Goal: Entertainment & Leisure: Consume media (video, audio)

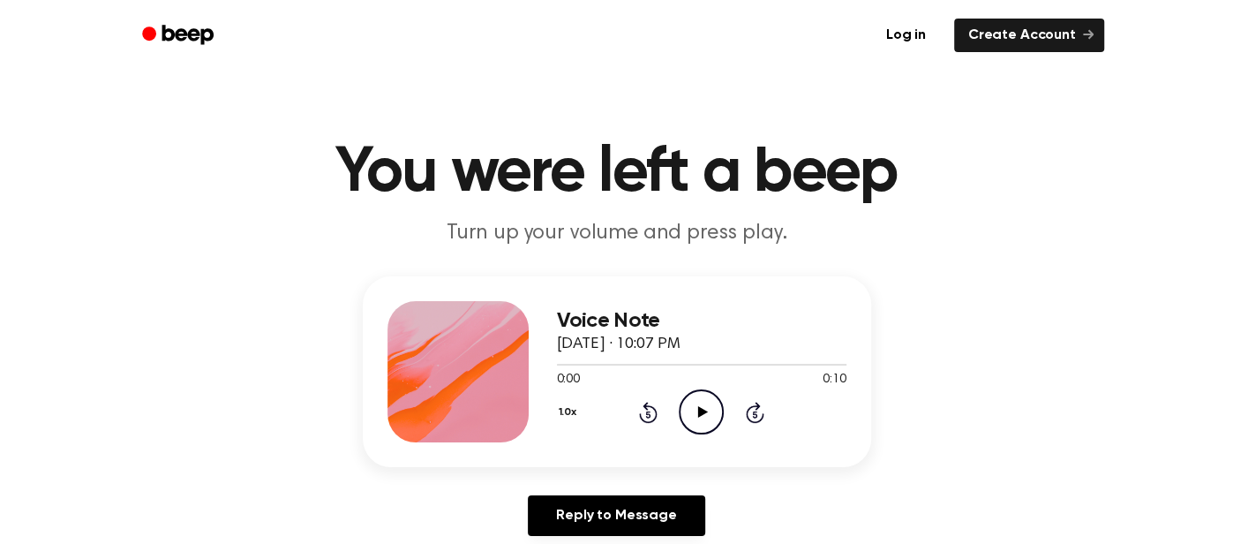
click at [700, 401] on icon "Play Audio" at bounding box center [701, 411] width 45 height 45
click at [709, 412] on icon "Play Audio" at bounding box center [701, 411] width 45 height 45
click at [691, 409] on icon "Play Audio" at bounding box center [701, 411] width 45 height 45
click at [679, 398] on icon "Play Audio" at bounding box center [701, 411] width 45 height 45
click at [717, 420] on icon "Play Audio" at bounding box center [701, 411] width 45 height 45
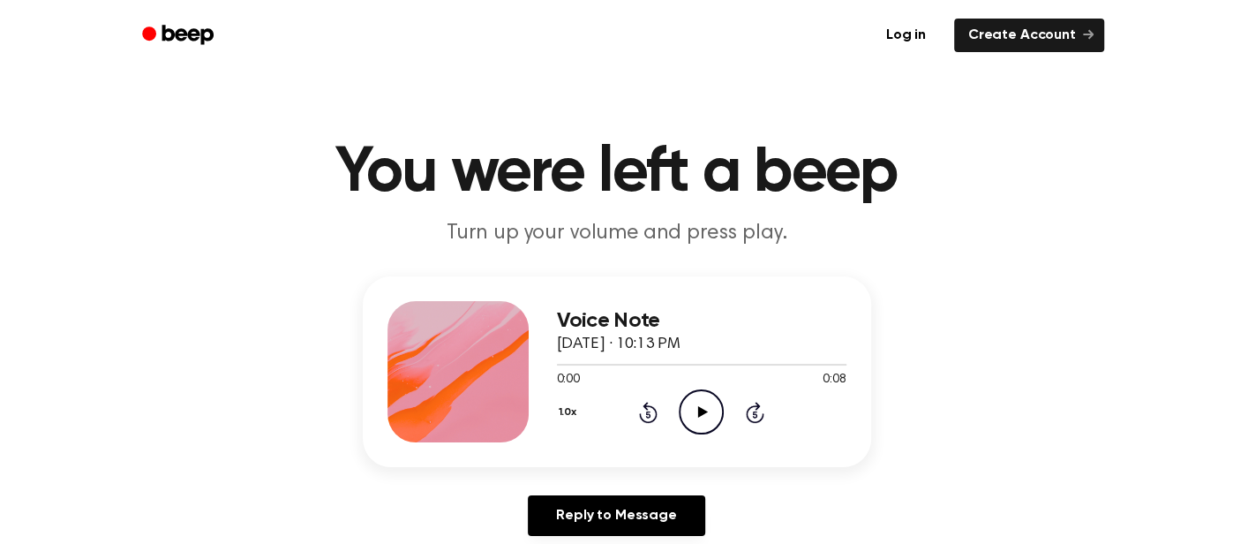
click at [684, 424] on circle at bounding box center [700, 411] width 43 height 43
click at [702, 403] on icon "Play Audio" at bounding box center [701, 411] width 45 height 45
click at [692, 402] on icon "Play Audio" at bounding box center [701, 411] width 45 height 45
click at [682, 418] on icon "Play Audio" at bounding box center [701, 411] width 45 height 45
click at [732, 412] on div "1.0x Rewind 5 seconds Play Audio Skip 5 seconds" at bounding box center [701, 411] width 289 height 45
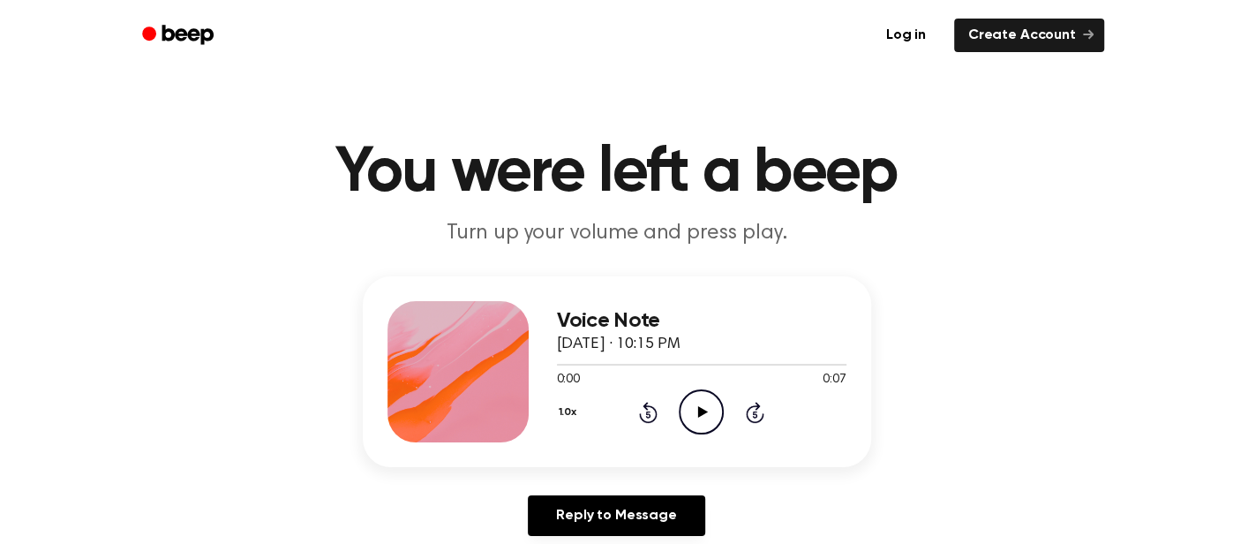
click at [715, 401] on icon "Play Audio" at bounding box center [701, 411] width 45 height 45
click at [709, 419] on icon "Play Audio" at bounding box center [701, 411] width 45 height 45
click at [699, 412] on icon at bounding box center [703, 411] width 10 height 11
click at [699, 412] on icon at bounding box center [701, 411] width 8 height 11
click at [699, 412] on icon at bounding box center [703, 411] width 10 height 11
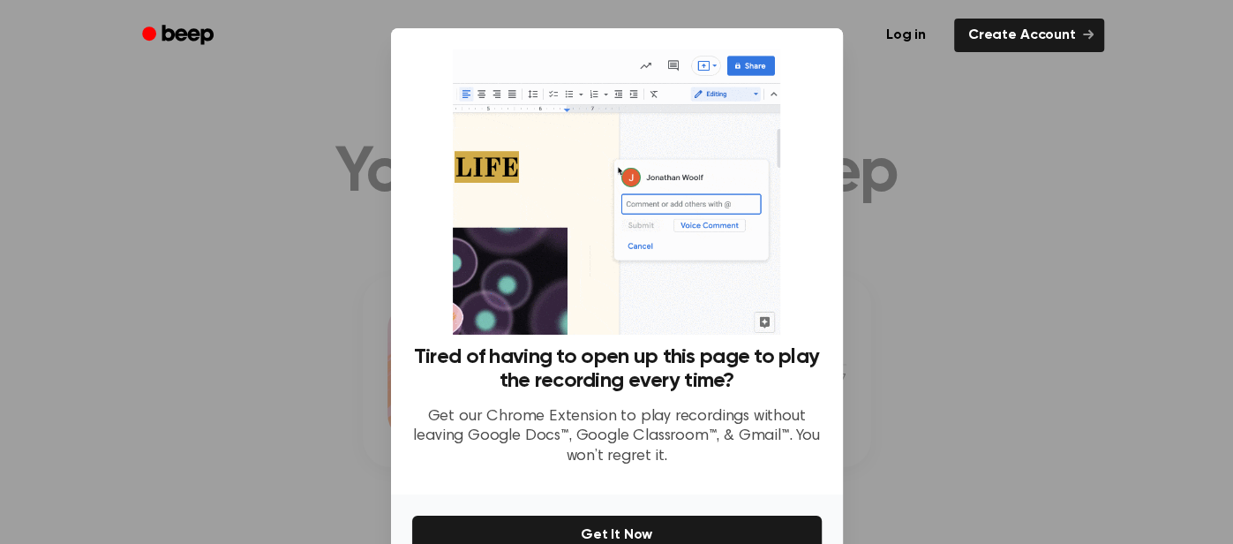
click at [1009, 180] on div at bounding box center [616, 272] width 1233 height 544
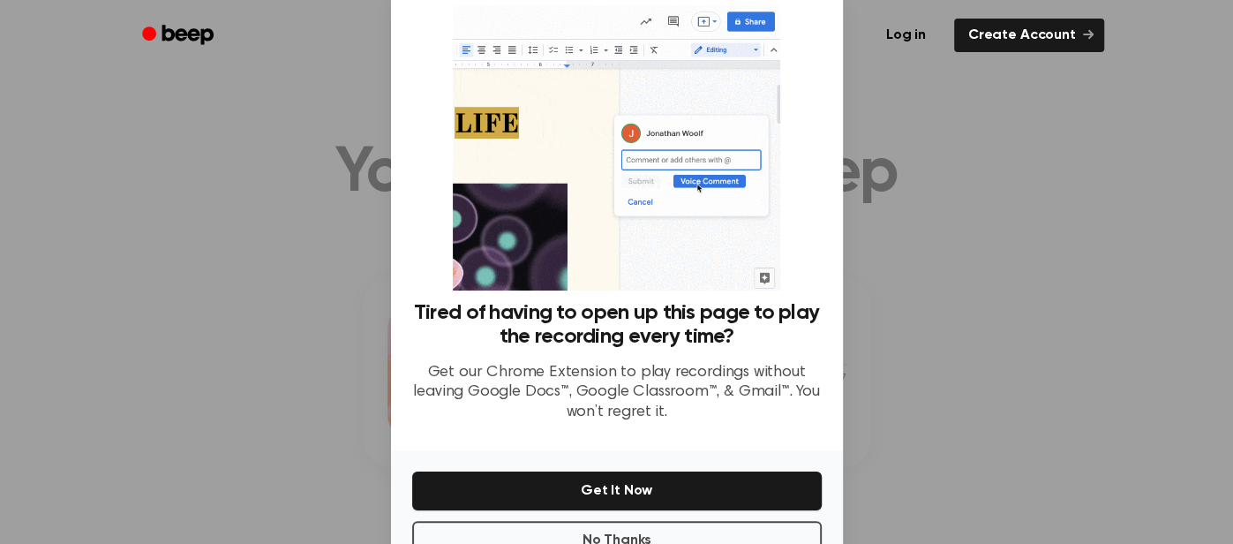
scroll to position [42, 0]
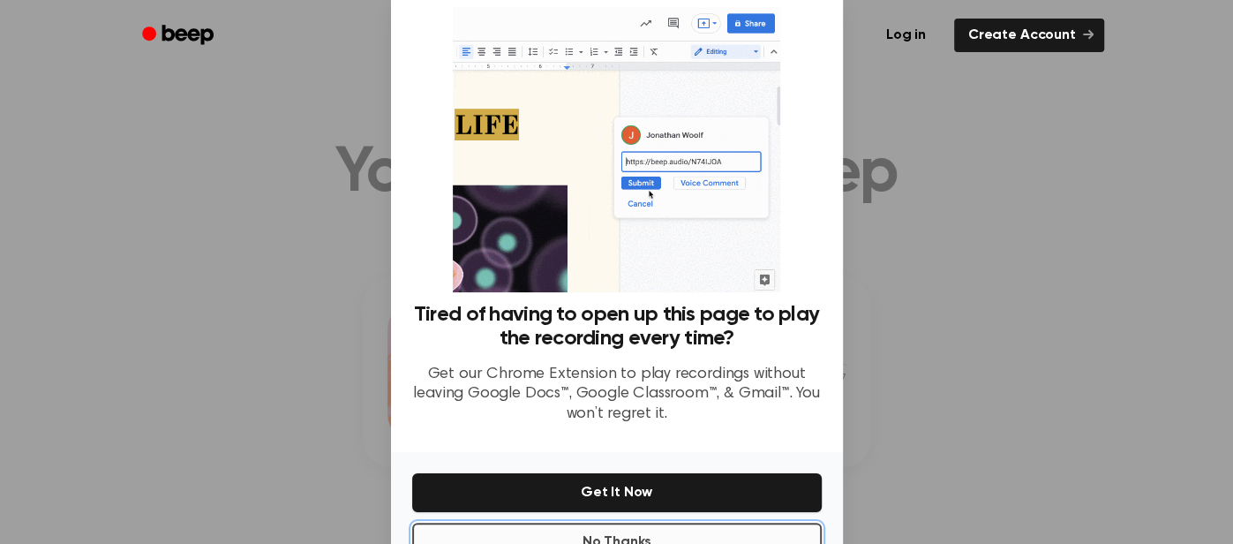
click at [618, 530] on button "No Thanks" at bounding box center [616, 541] width 409 height 39
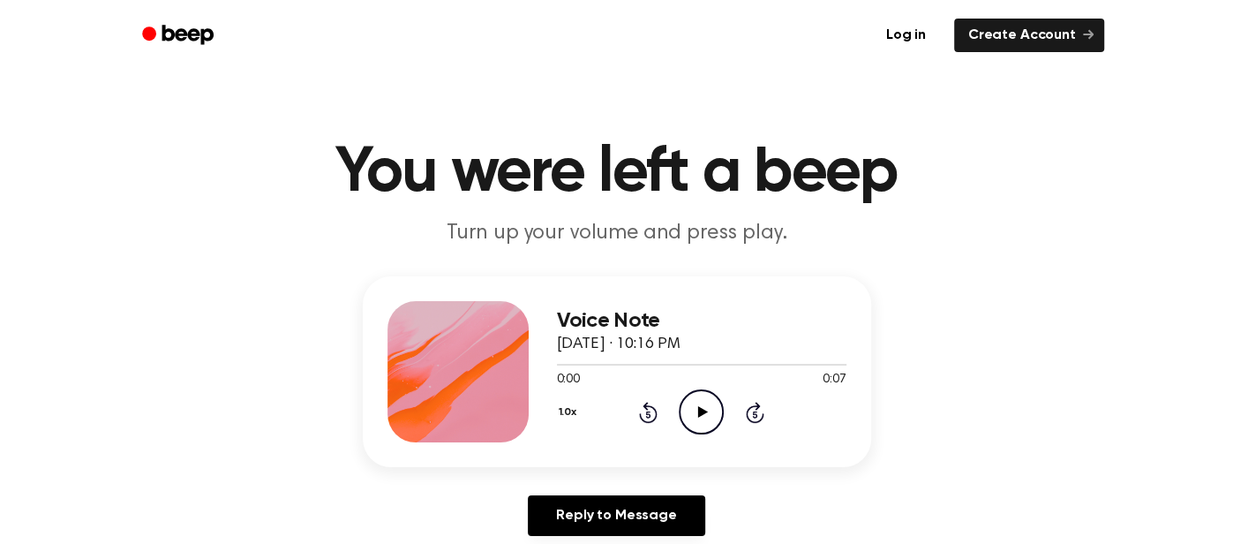
click at [717, 398] on circle at bounding box center [700, 411] width 43 height 43
click at [703, 397] on icon "Play Audio" at bounding box center [701, 411] width 45 height 45
click at [709, 412] on icon "Play Audio" at bounding box center [701, 411] width 45 height 45
click at [717, 410] on icon "Play Audio" at bounding box center [701, 411] width 45 height 45
drag, startPoint x: 749, startPoint y: 389, endPoint x: 686, endPoint y: 401, distance: 64.6
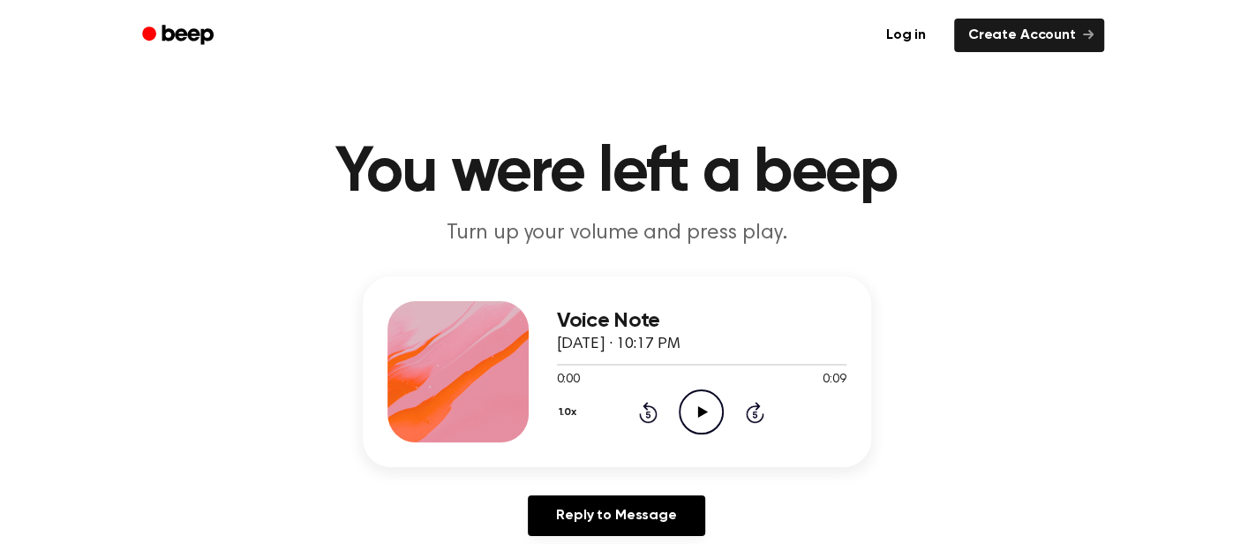
click at [724, 394] on div "1.0x Rewind 5 seconds Play Audio Skip 5 seconds" at bounding box center [701, 411] width 289 height 45
click at [683, 402] on icon "Play Audio" at bounding box center [701, 411] width 45 height 45
click at [716, 401] on icon "Play Audio" at bounding box center [701, 411] width 45 height 45
click at [686, 410] on icon "Play Audio" at bounding box center [701, 411] width 45 height 45
click at [696, 393] on icon "Play Audio" at bounding box center [701, 411] width 45 height 45
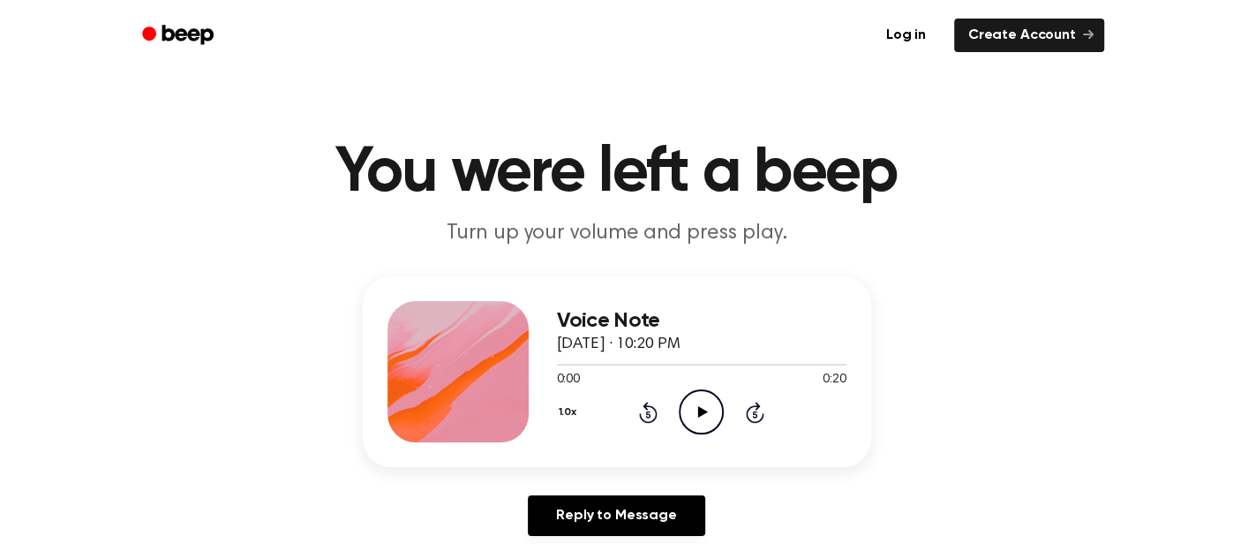
click at [700, 422] on icon "Play Audio" at bounding box center [701, 411] width 45 height 45
